Goal: Information Seeking & Learning: Learn about a topic

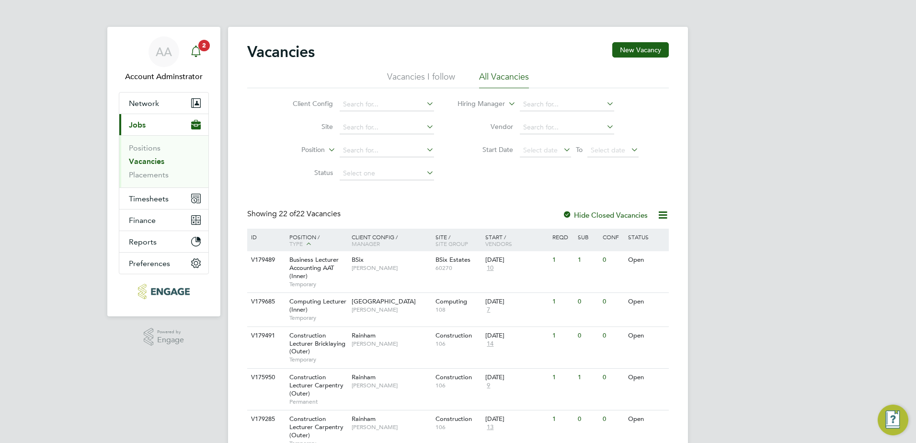
click at [195, 53] on icon "Main navigation" at bounding box center [196, 52] width 12 height 12
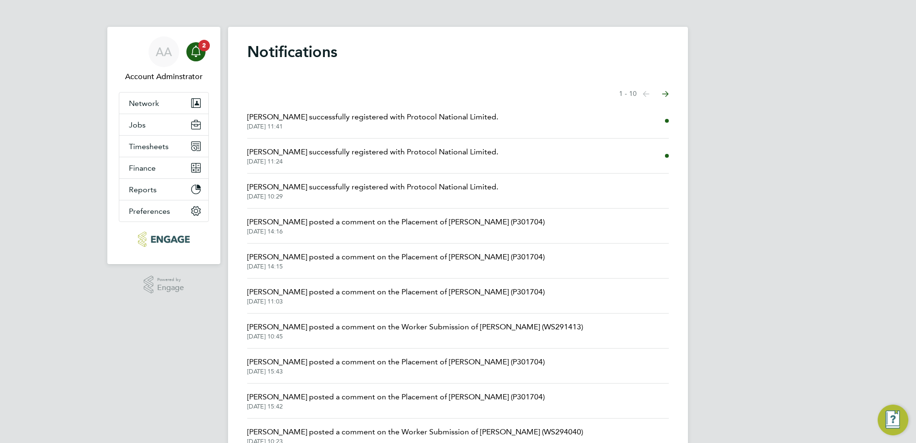
click at [326, 143] on li "[PERSON_NAME] successfully registered with Protocol National Limited. [DATE] 11…" at bounding box center [458, 156] width 422 height 35
click at [152, 119] on button "Jobs" at bounding box center [163, 124] width 89 height 21
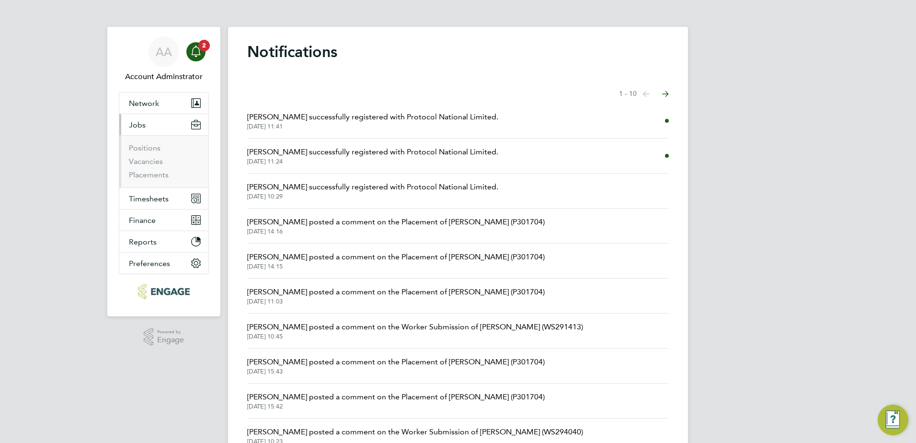
click at [145, 156] on li "Positions" at bounding box center [165, 149] width 72 height 13
click at [145, 163] on link "Vacancies" at bounding box center [146, 161] width 34 height 9
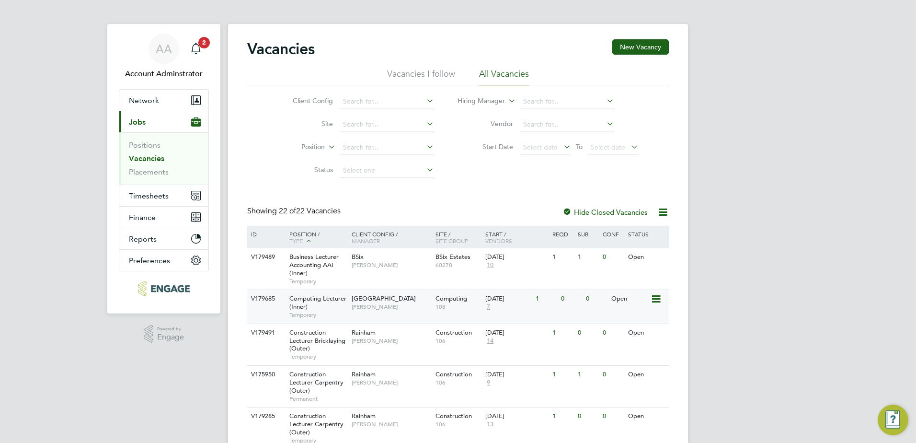
scroll to position [48, 0]
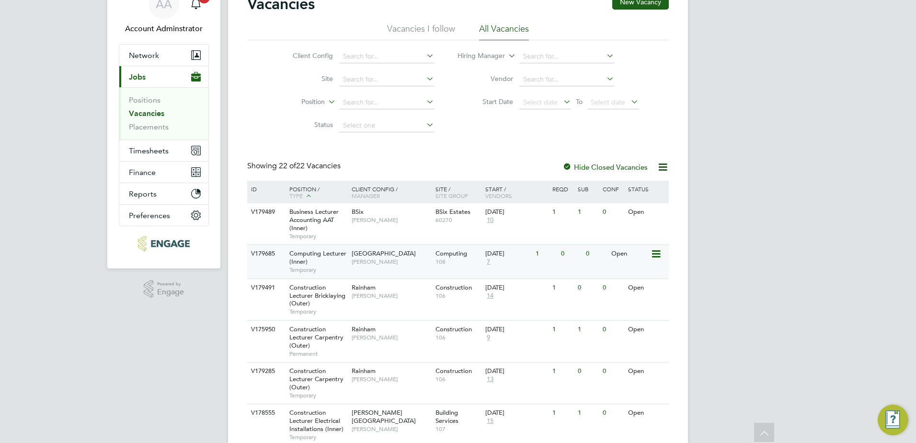
click at [334, 253] on span "Computing Lecturer (Inner)" at bounding box center [318, 257] width 57 height 16
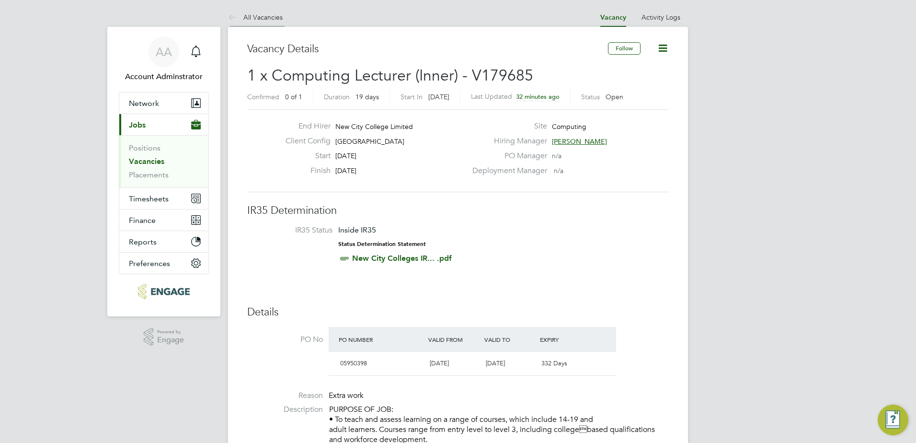
click at [257, 12] on li "All Vacancies" at bounding box center [255, 17] width 55 height 19
